Goal: Information Seeking & Learning: Check status

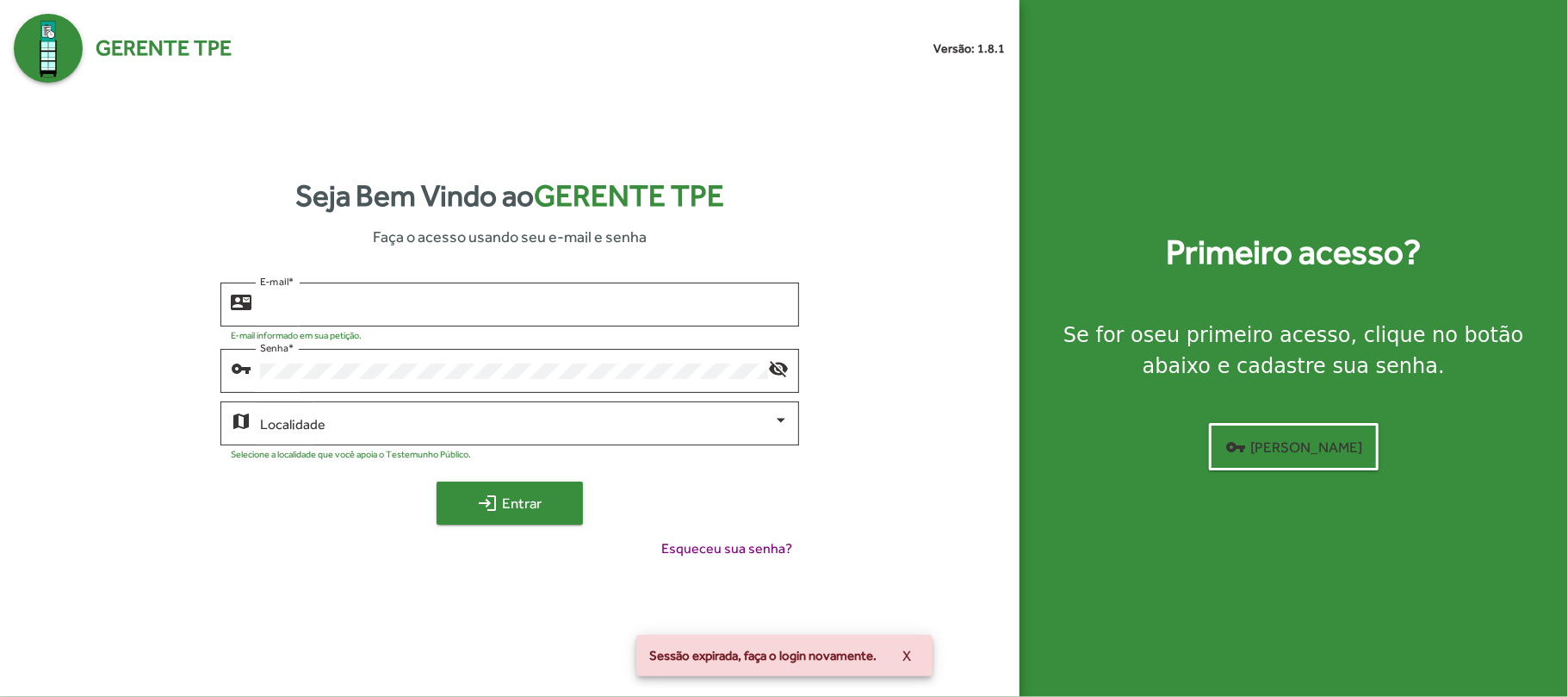
type input "**********"
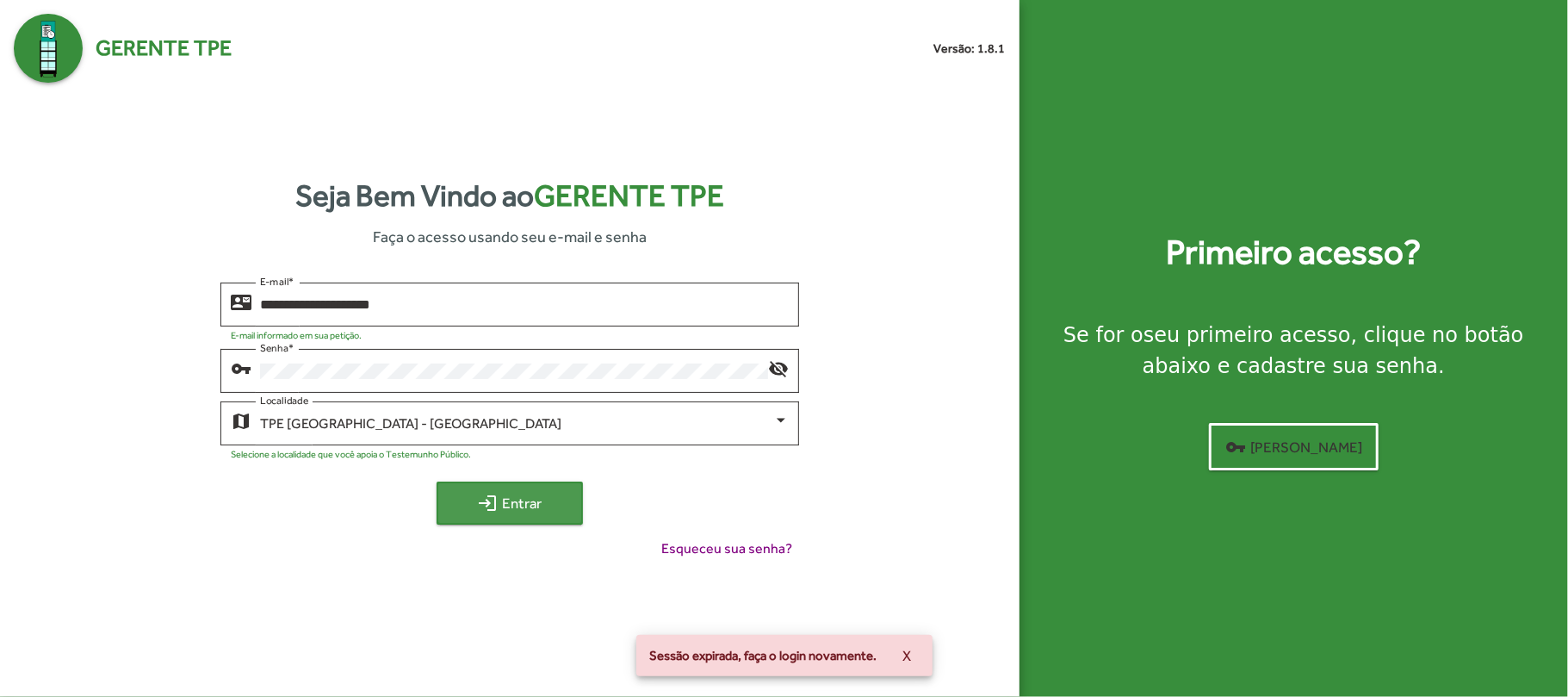
click at [520, 513] on span "login Entrar" at bounding box center [509, 502] width 115 height 31
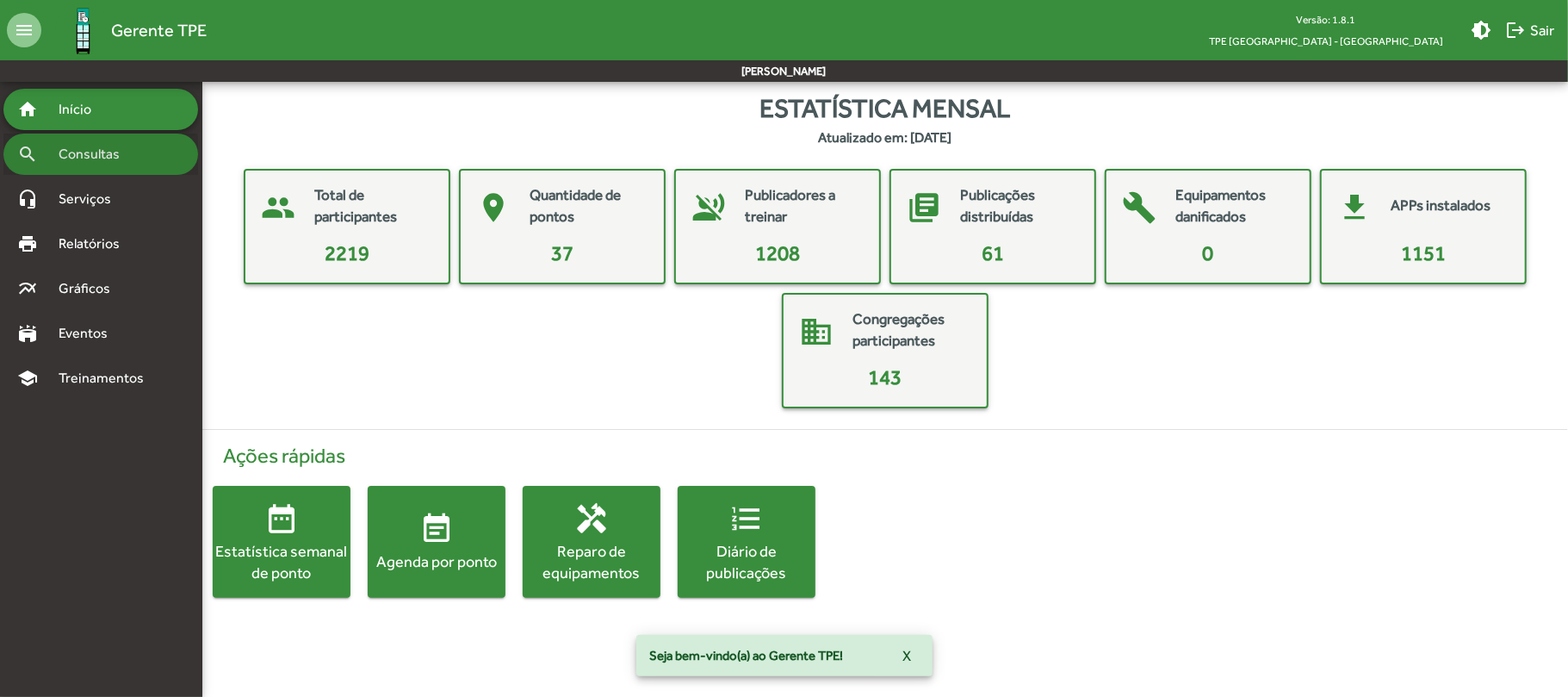
click at [89, 164] on span "Consultas" at bounding box center [95, 154] width 94 height 21
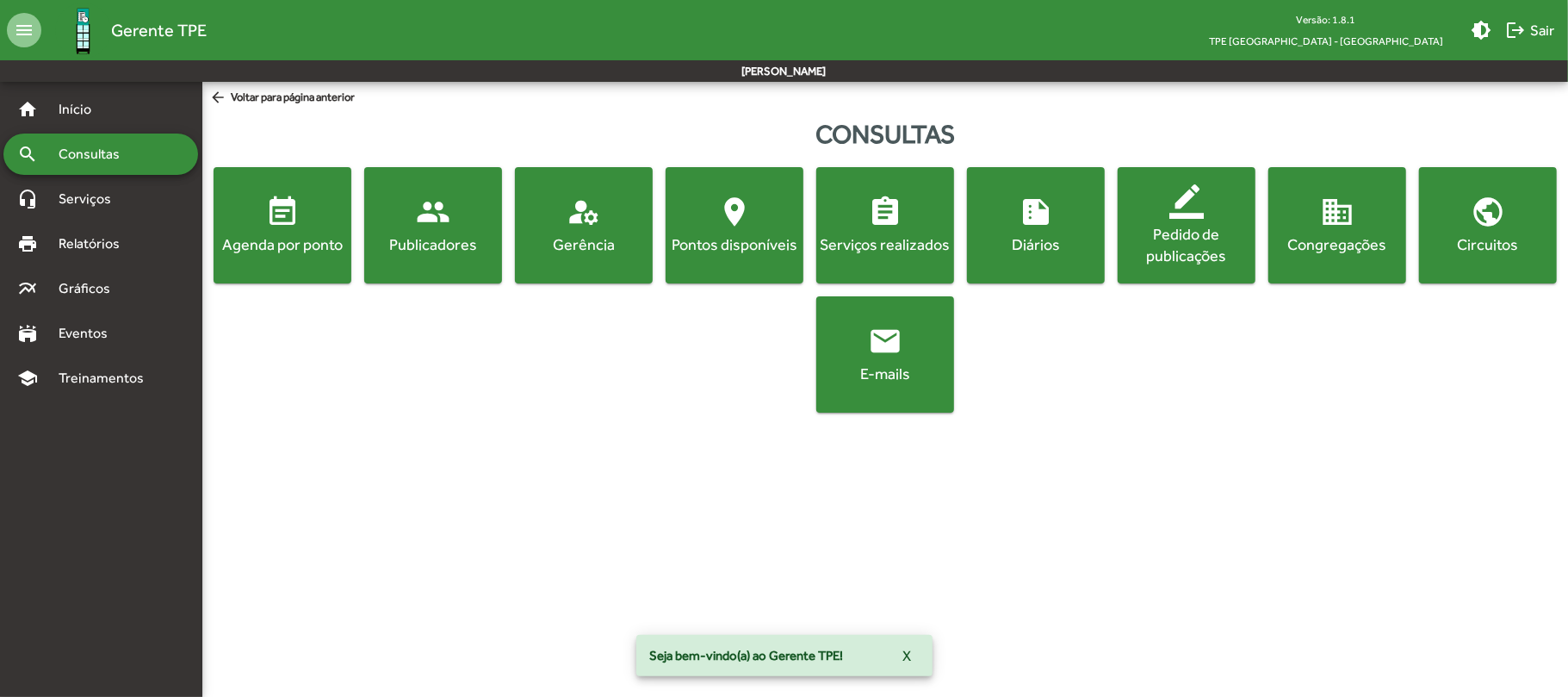
click at [260, 269] on button "event_note Agenda por ponto" at bounding box center [282, 224] width 138 height 116
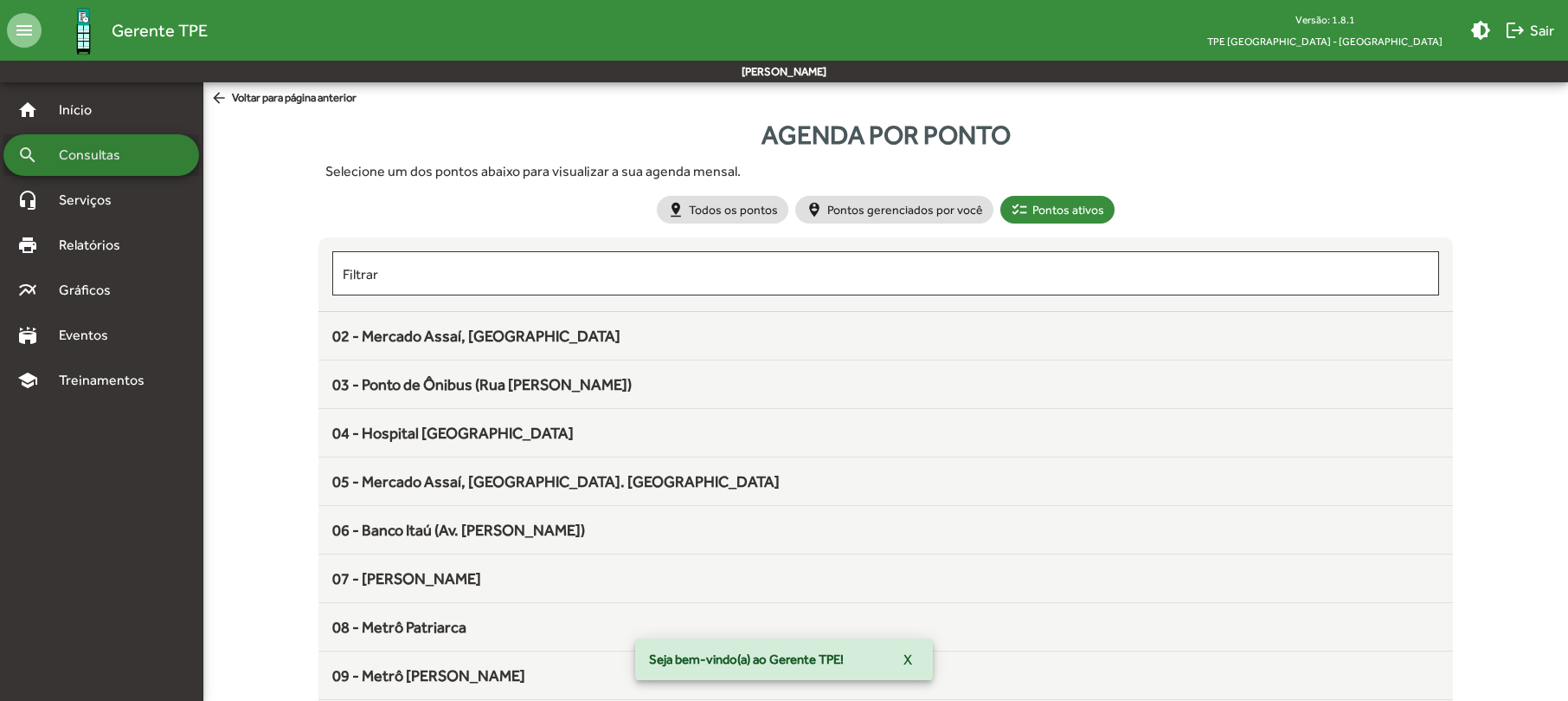
click at [119, 164] on span "Consultas" at bounding box center [96, 155] width 95 height 21
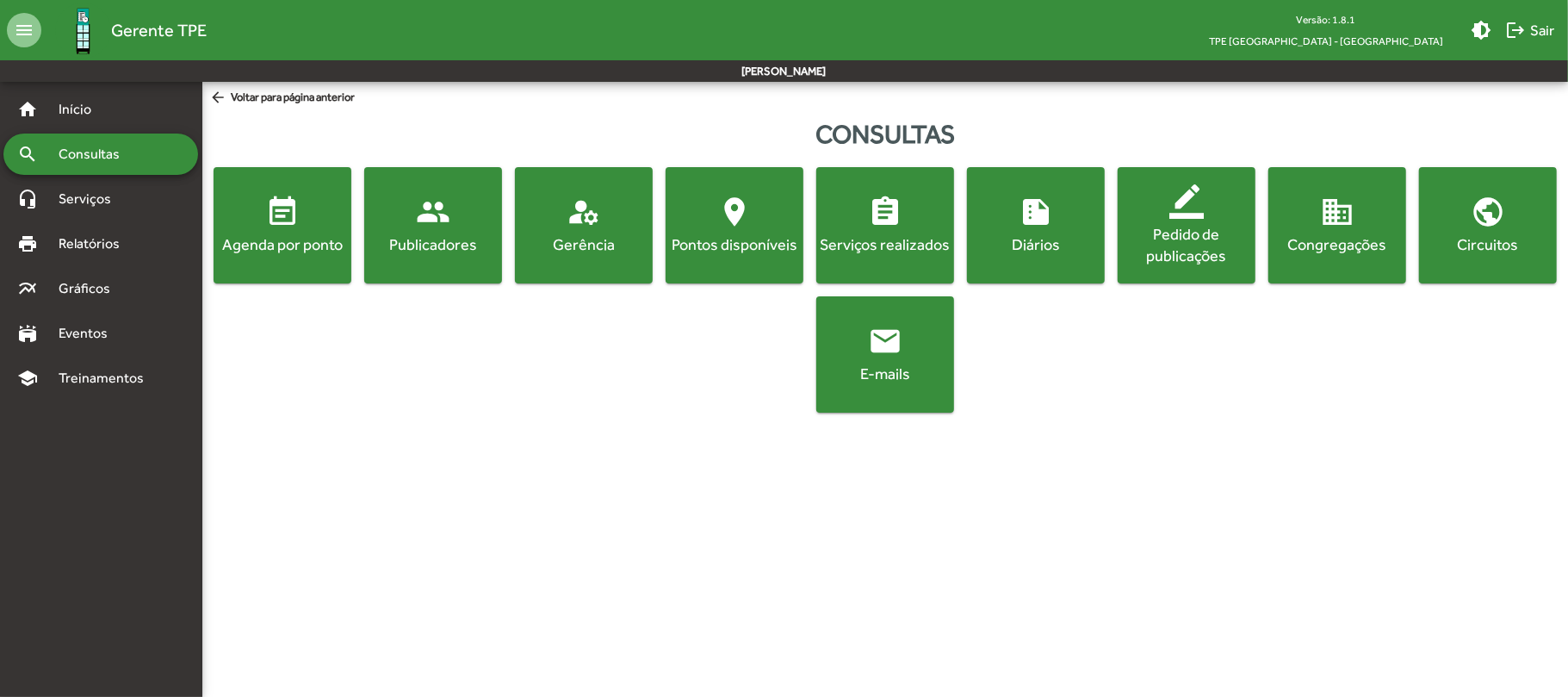
click at [256, 256] on button "event_note Agenda por ponto" at bounding box center [282, 224] width 138 height 116
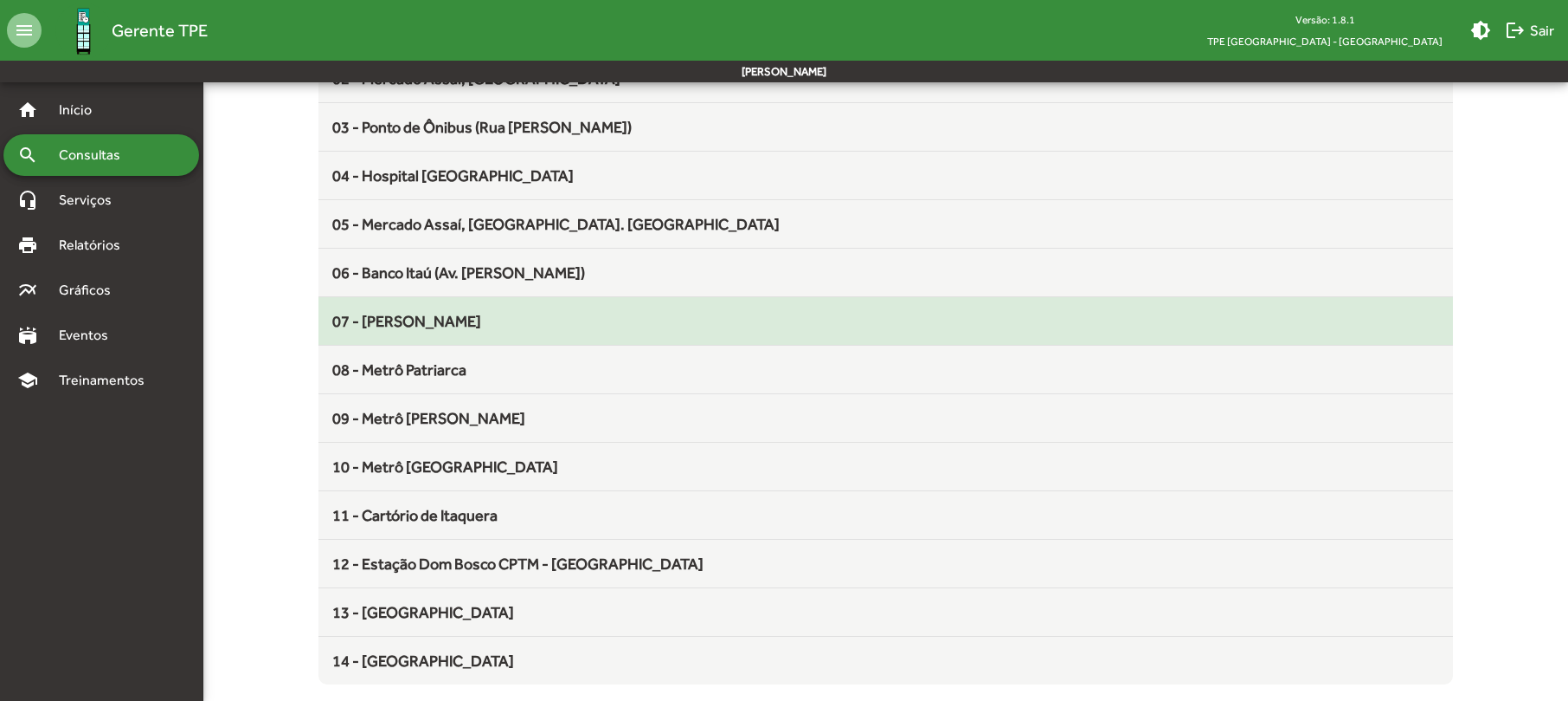
scroll to position [265, 0]
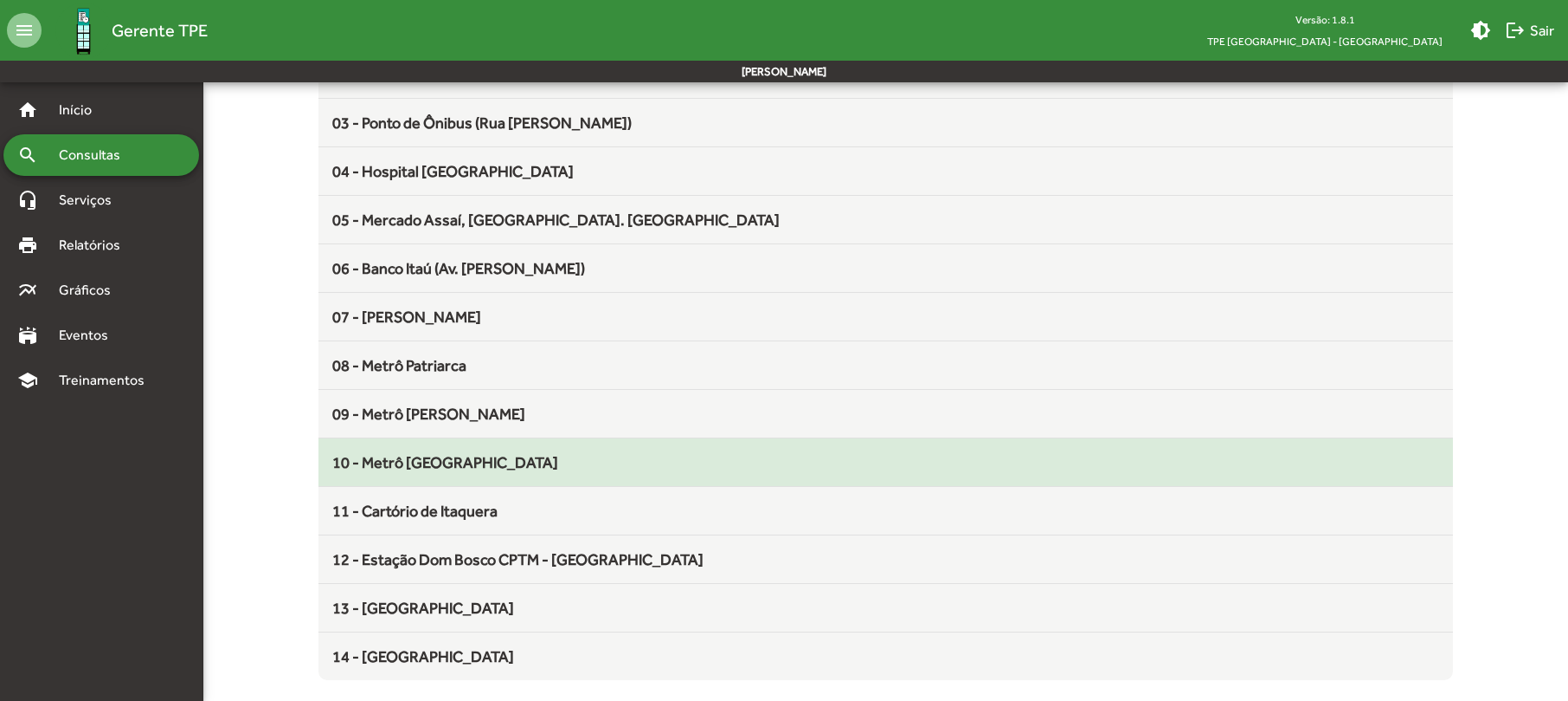
click at [468, 447] on mat-list-item "10 - Metrô [GEOGRAPHIC_DATA]" at bounding box center [885, 462] width 1134 height 49
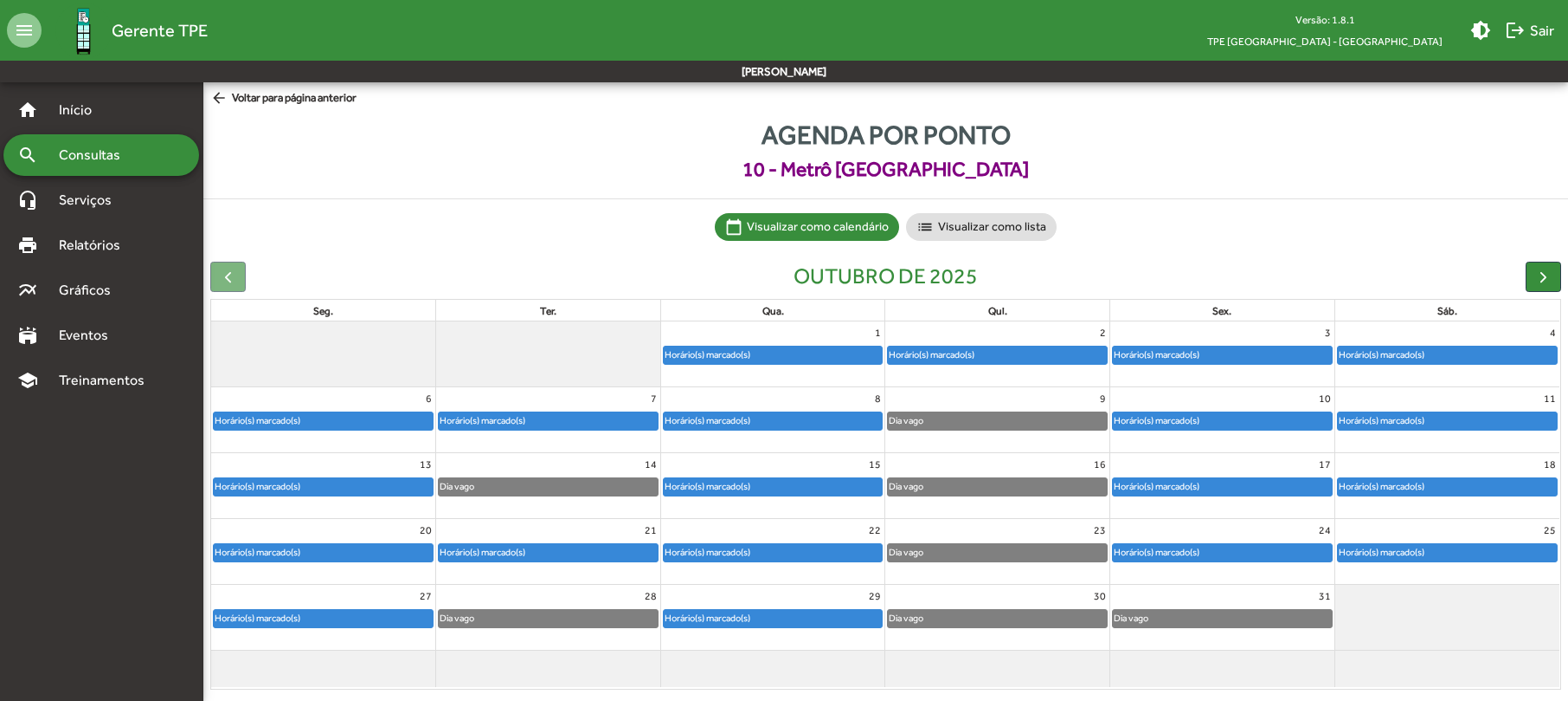
click at [1313, 420] on div "Horário(s) marcado(s)" at bounding box center [1222, 420] width 219 height 17
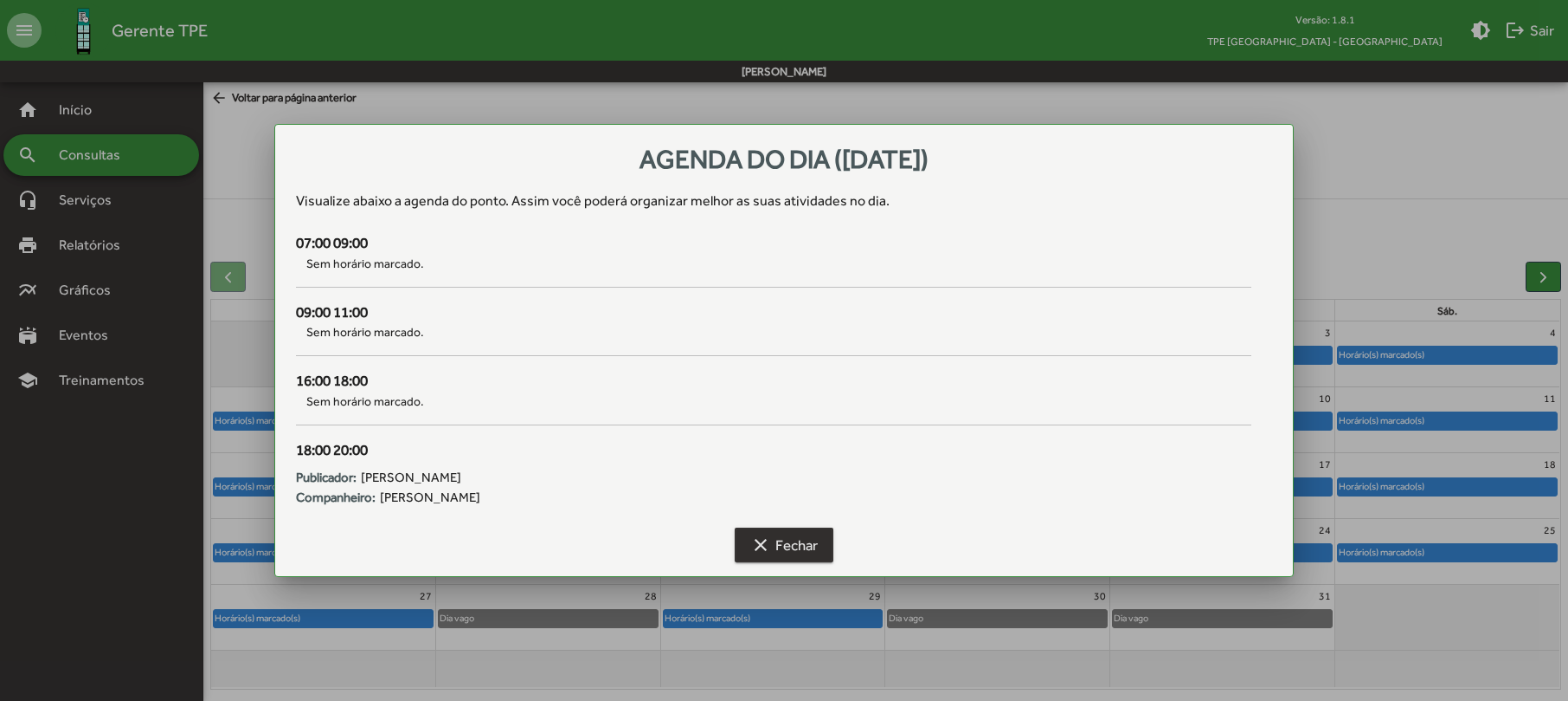
click at [797, 545] on span "clear Fechar" at bounding box center [784, 544] width 68 height 31
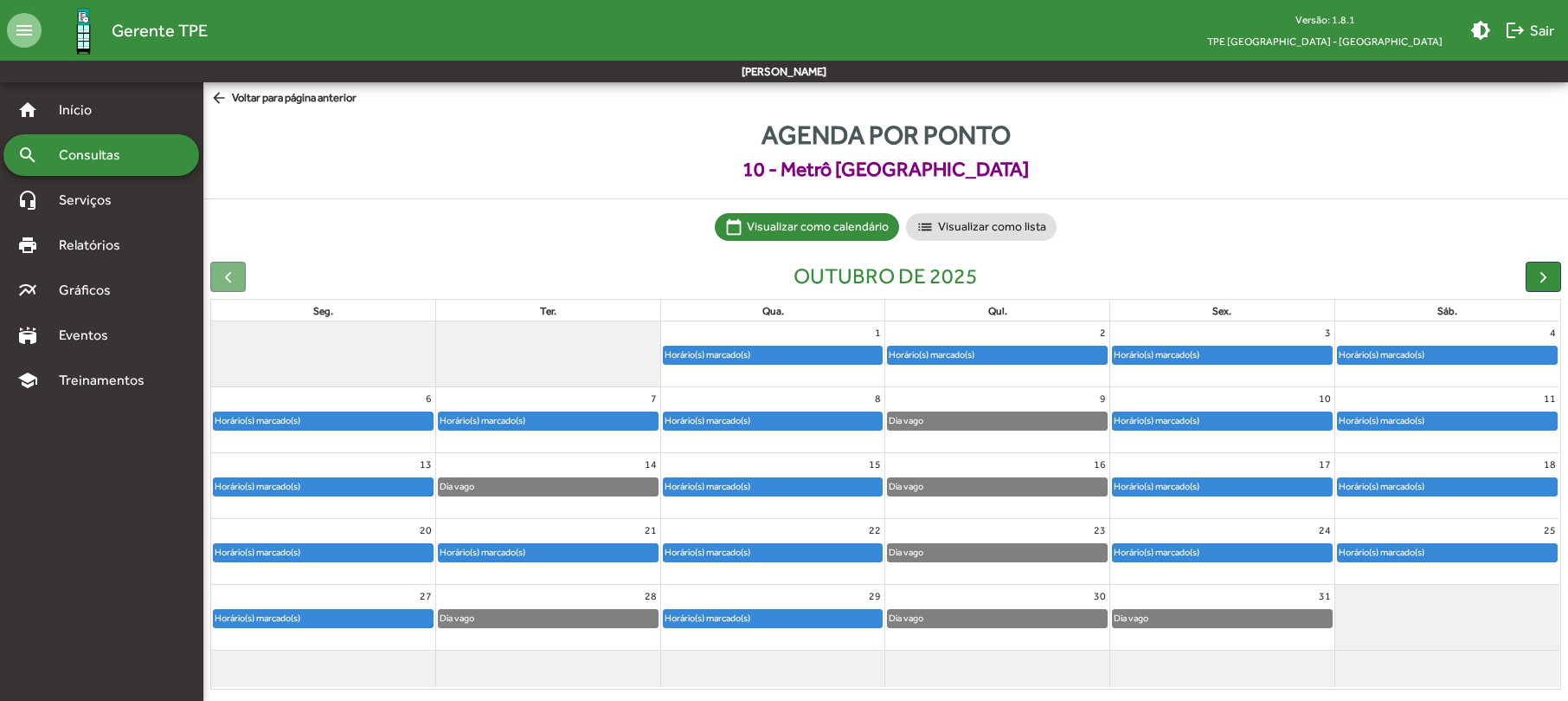
click at [1230, 422] on div "Horário(s) marcado(s)" at bounding box center [1222, 420] width 219 height 17
click at [1219, 415] on div "Horário(s) marcado(s)" at bounding box center [1222, 420] width 219 height 17
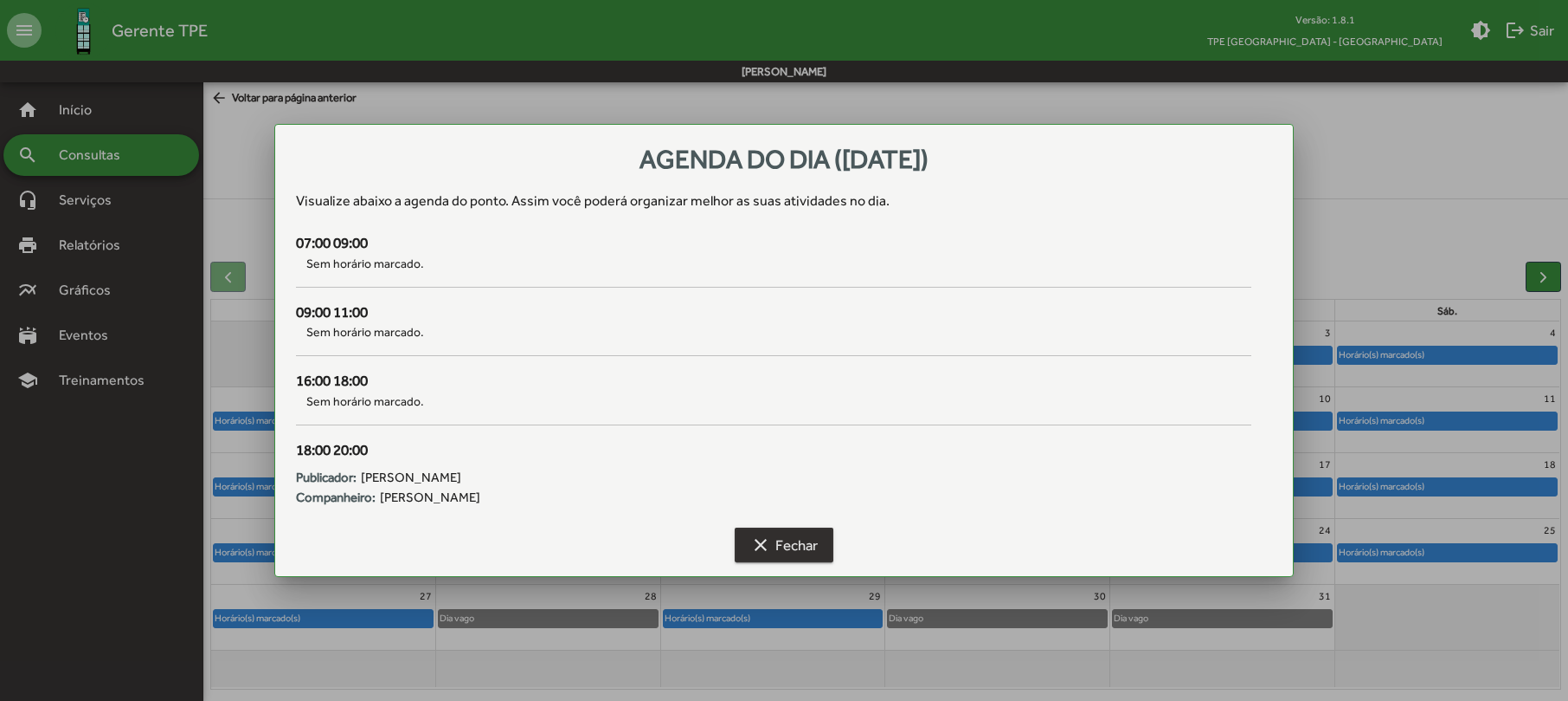
click at [797, 541] on span "clear Fechar" at bounding box center [784, 544] width 68 height 31
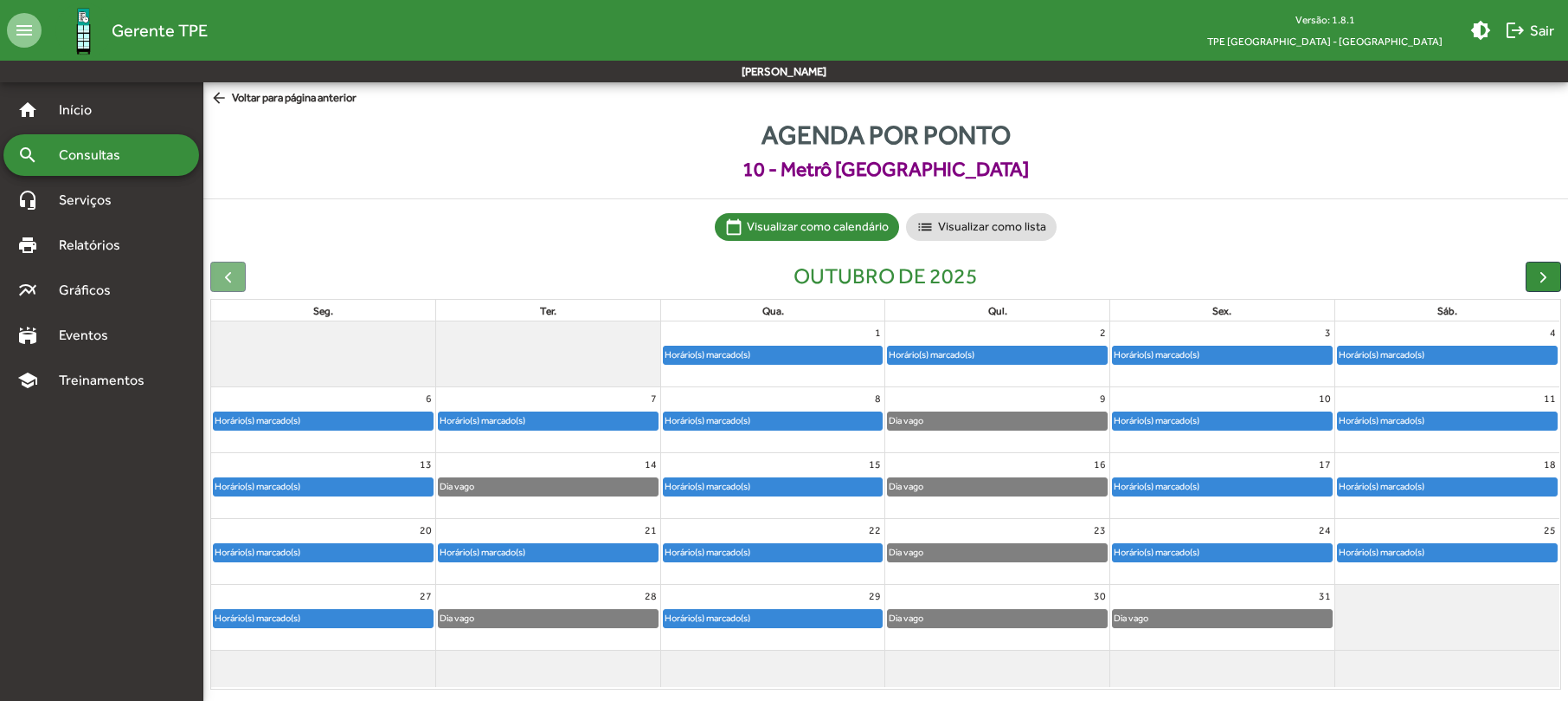
click at [1227, 420] on div "Horário(s) marcado(s)" at bounding box center [1222, 420] width 219 height 17
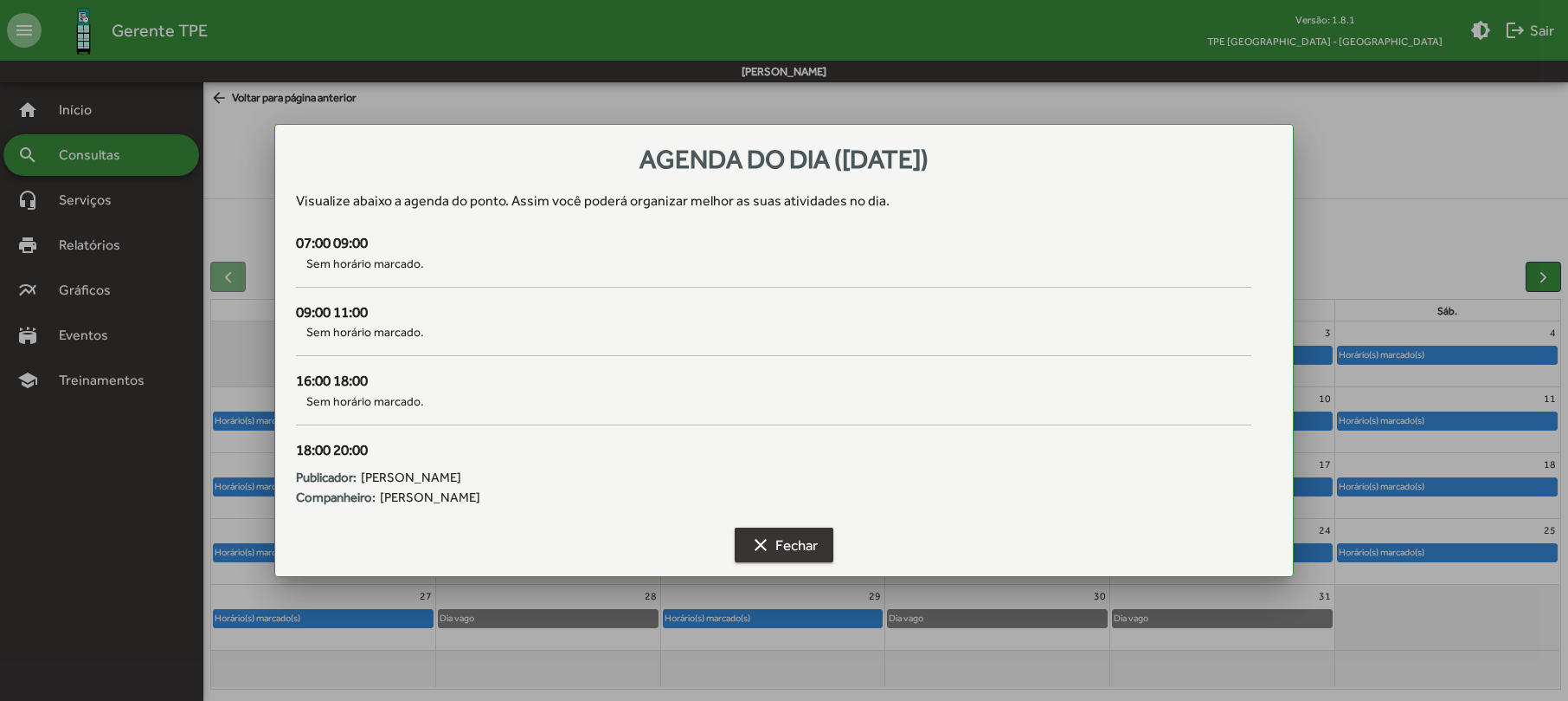
click at [780, 547] on span "clear Fechar" at bounding box center [784, 544] width 68 height 31
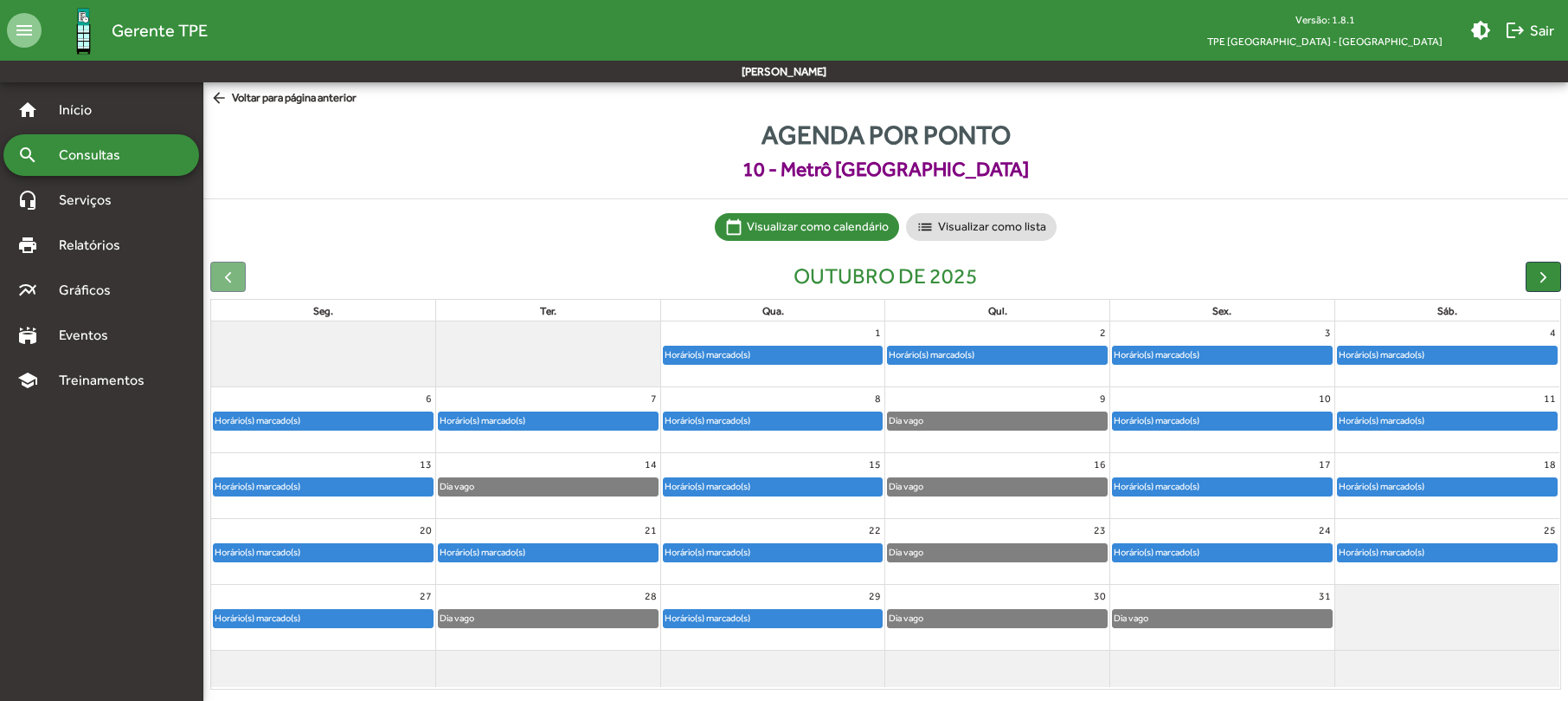
click at [1285, 422] on div "Horário(s) marcado(s)" at bounding box center [1222, 420] width 219 height 17
